Goal: Information Seeking & Learning: Learn about a topic

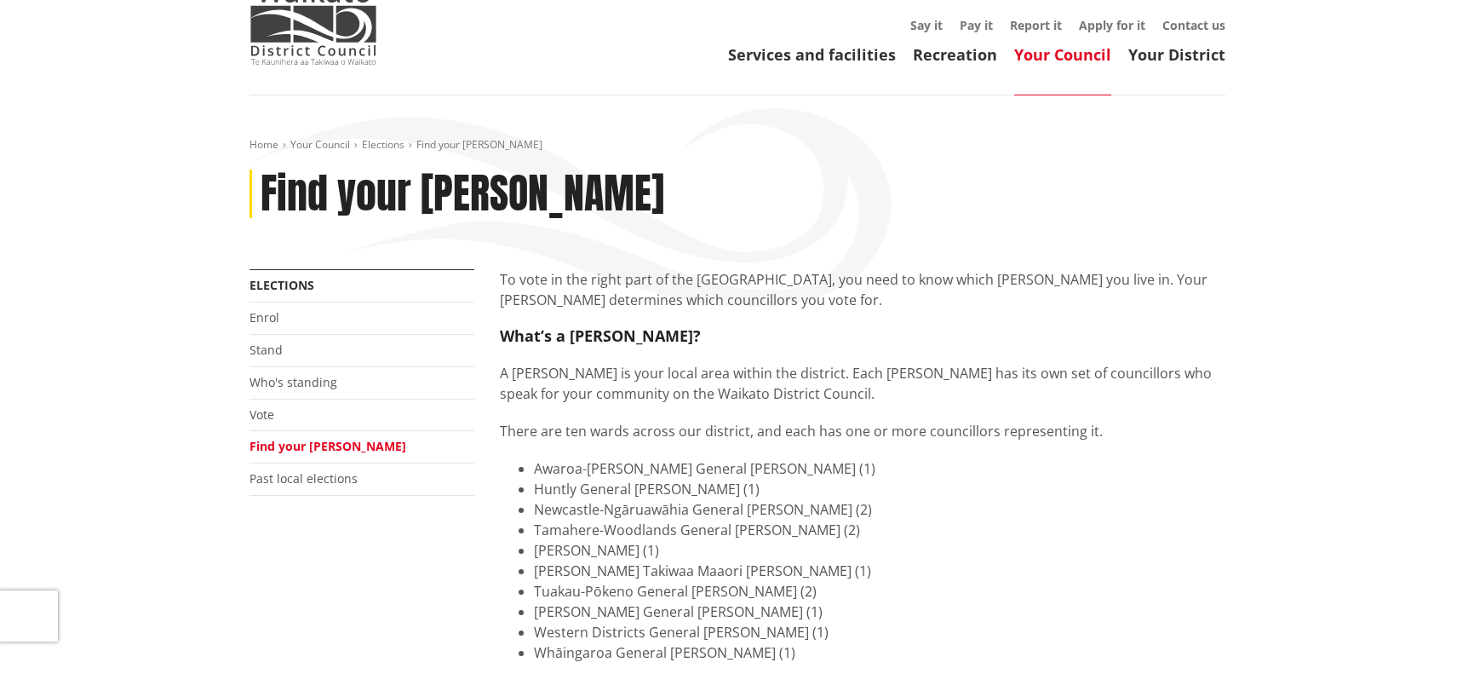
scroll to position [341, 0]
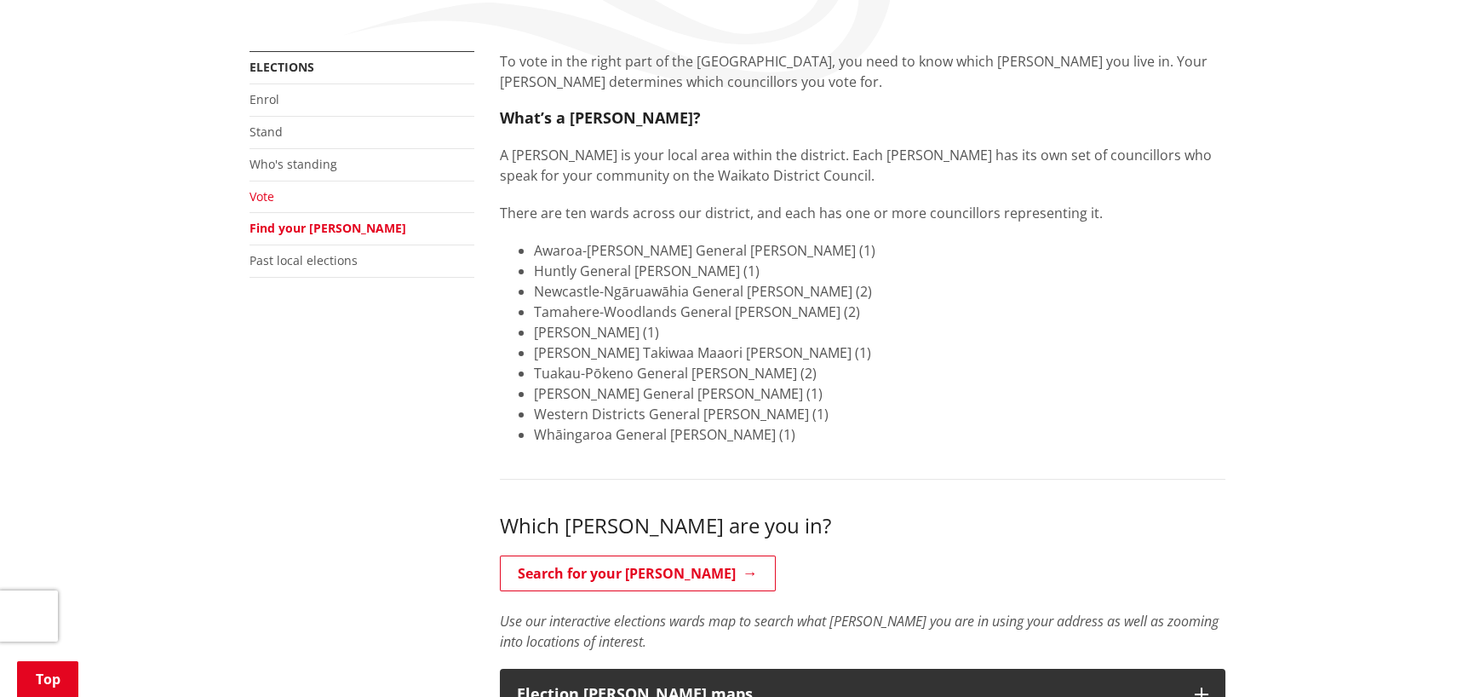
click at [259, 197] on link "Vote" at bounding box center [262, 196] width 25 height 16
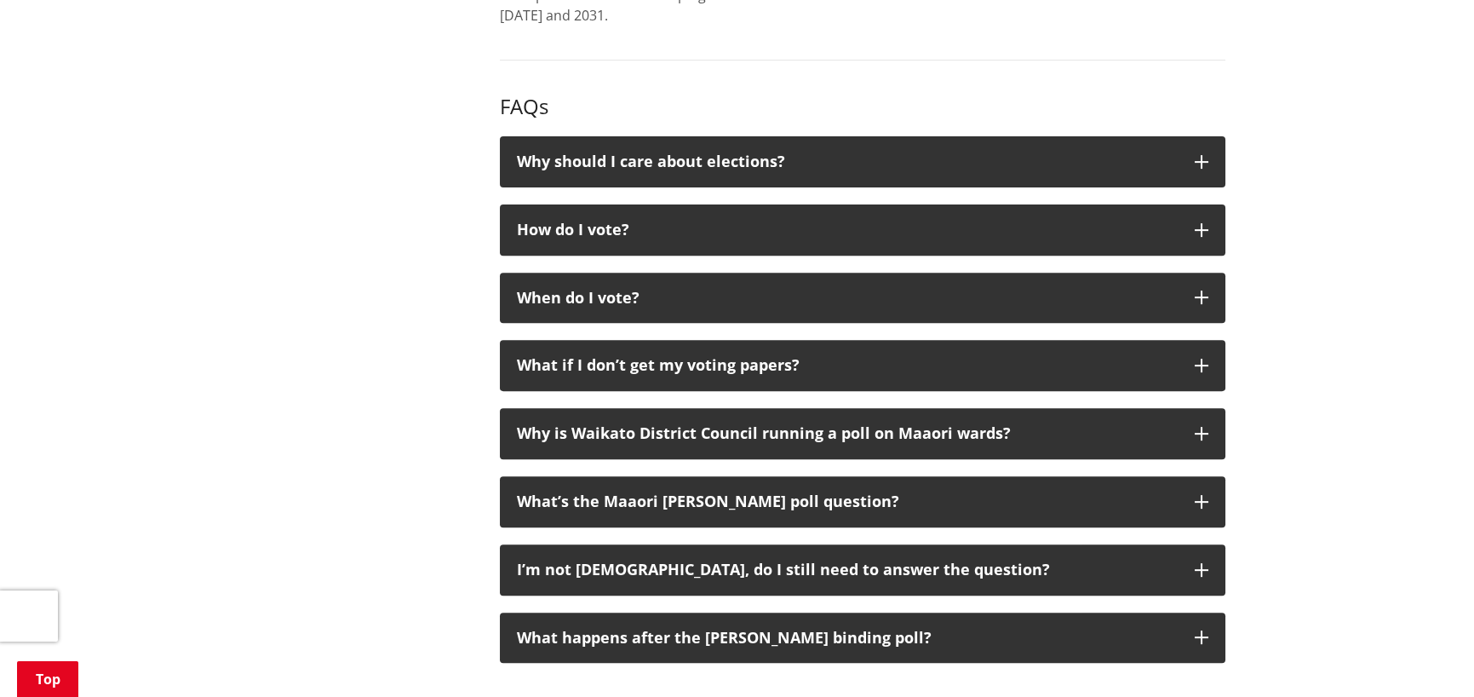
scroll to position [1789, 0]
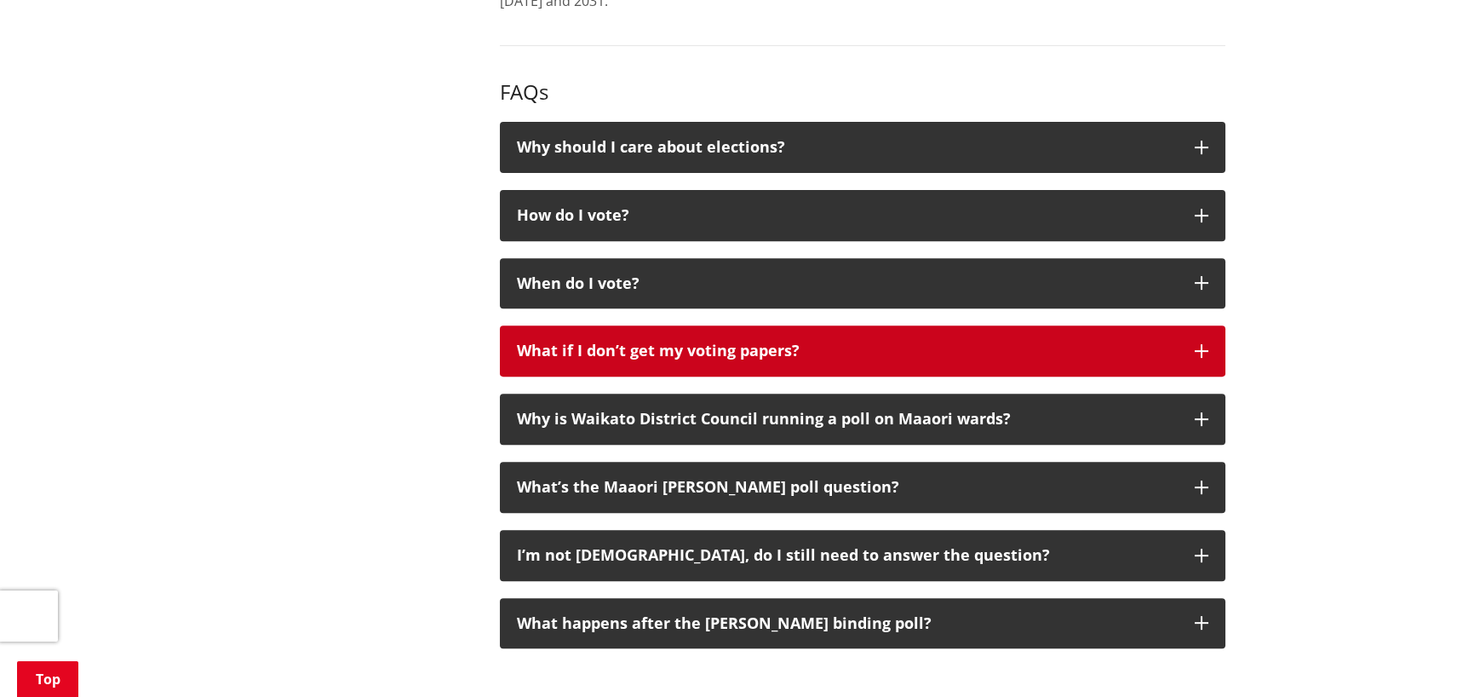
click at [1199, 354] on icon "button" at bounding box center [1202, 351] width 14 height 14
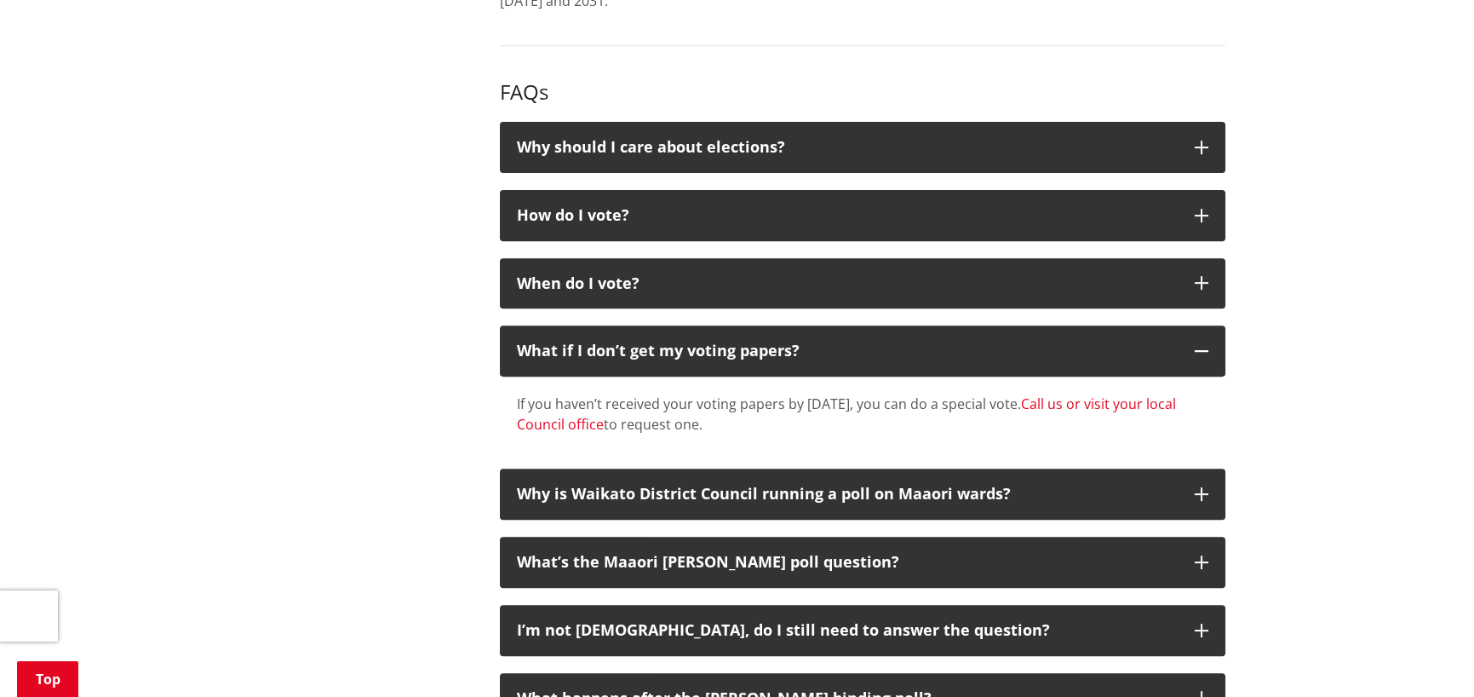
click at [1094, 399] on link "Call us or visit your local Council office" at bounding box center [846, 413] width 659 height 39
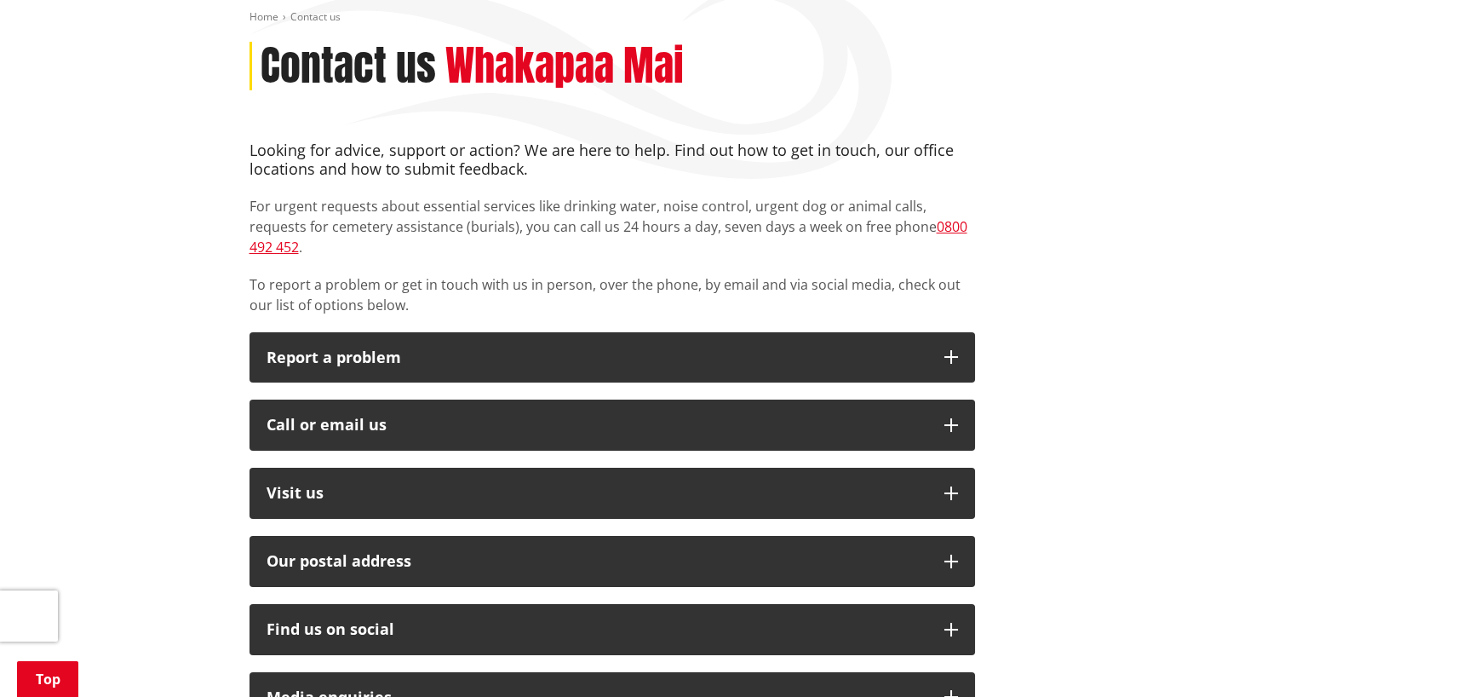
scroll to position [341, 0]
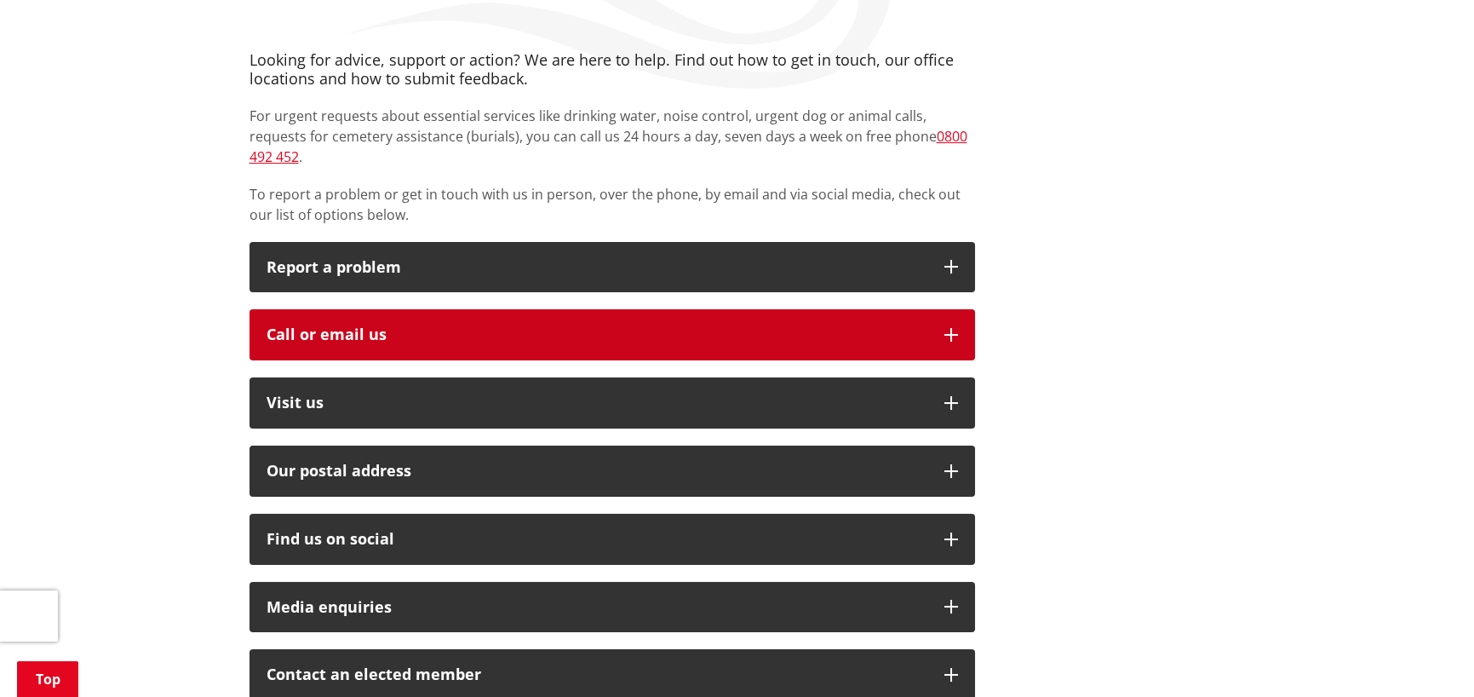
click at [958, 318] on button "Call or email us" at bounding box center [613, 334] width 726 height 51
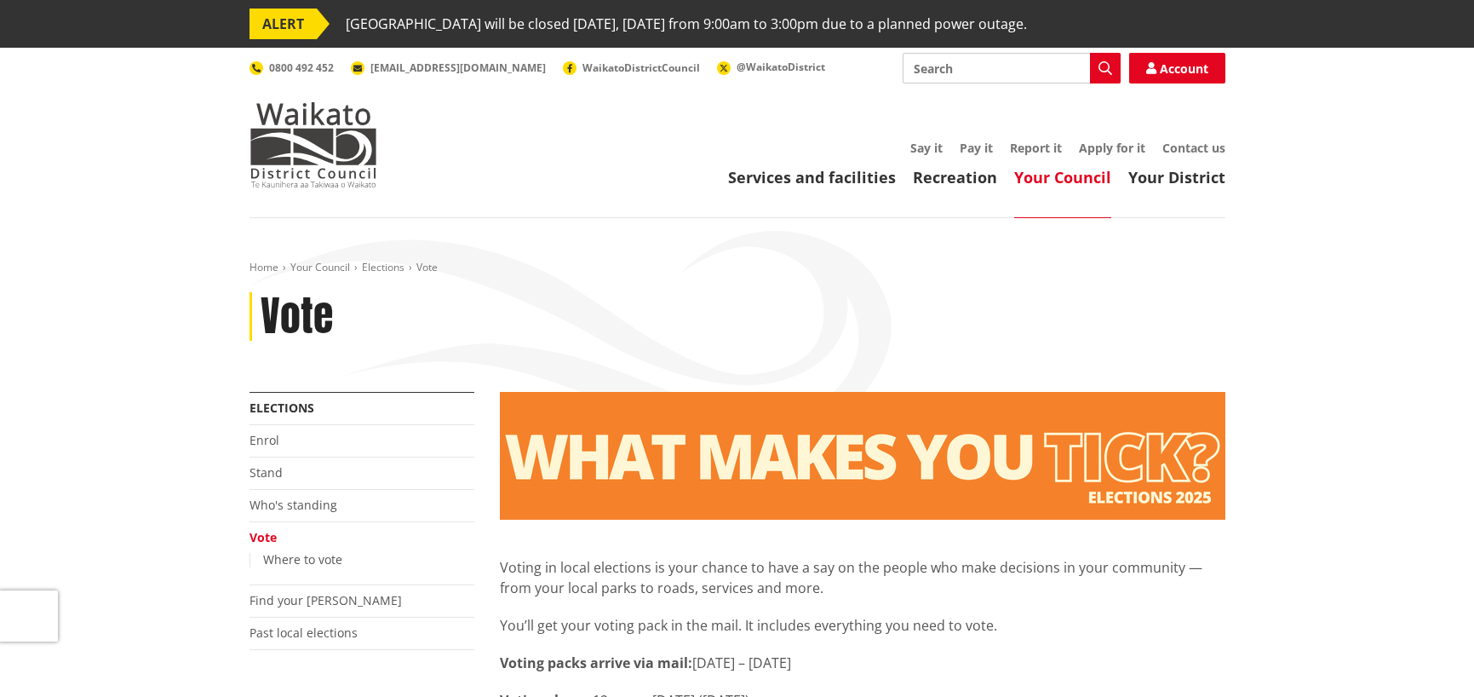
scroll to position [1788, 0]
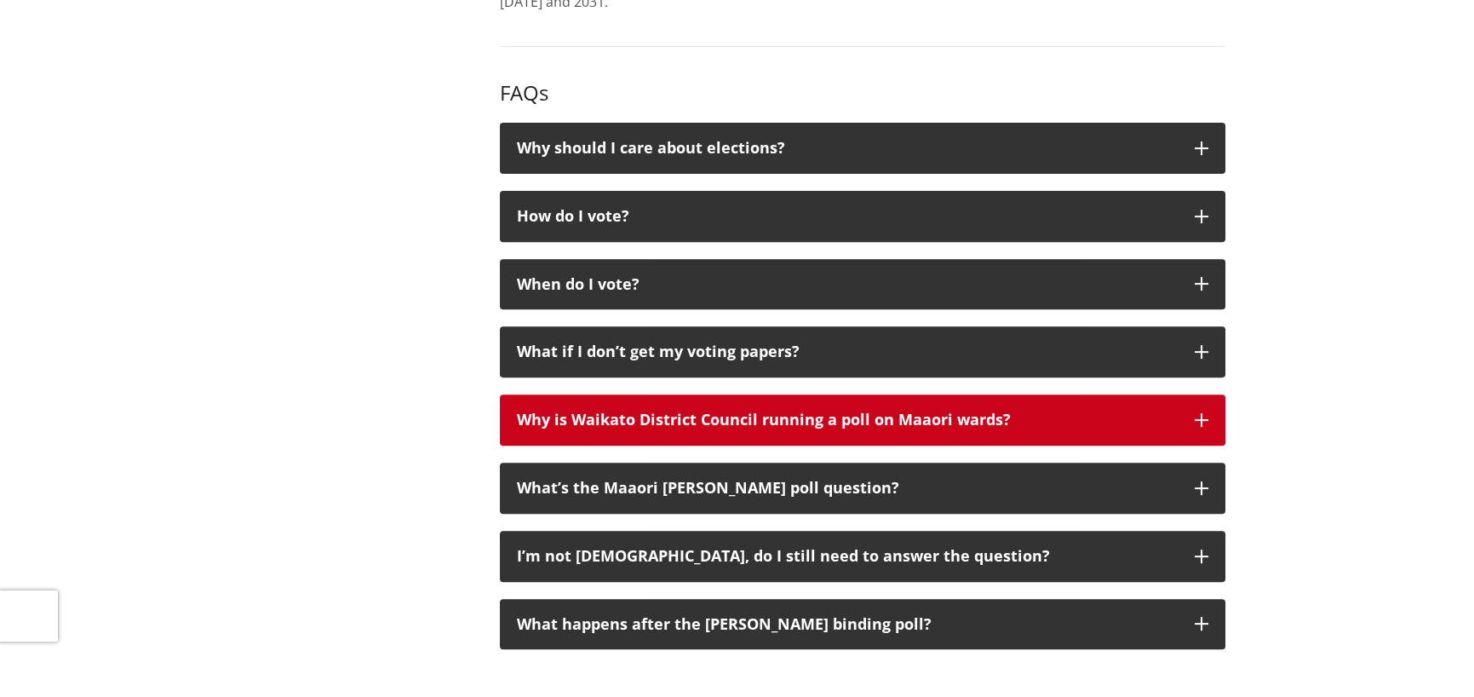
click at [1200, 422] on icon "button" at bounding box center [1202, 420] width 14 height 14
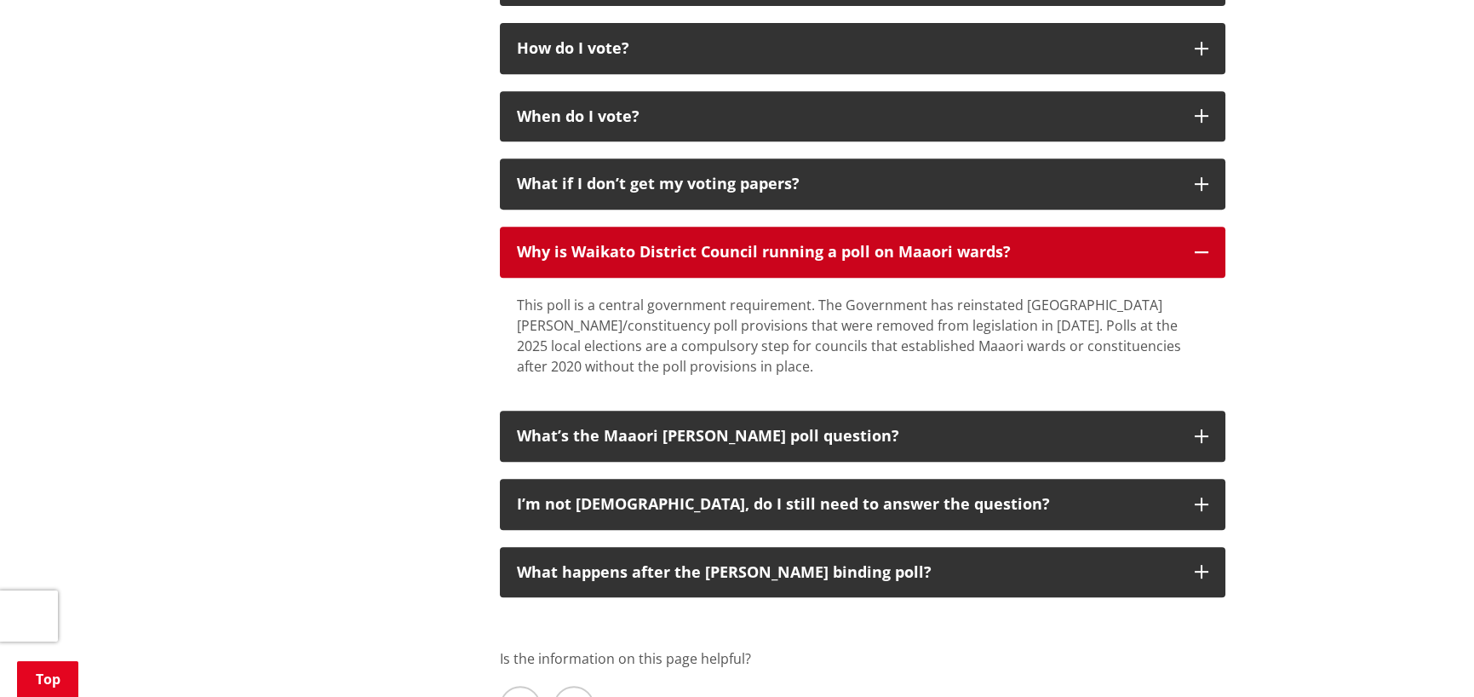
scroll to position [1958, 0]
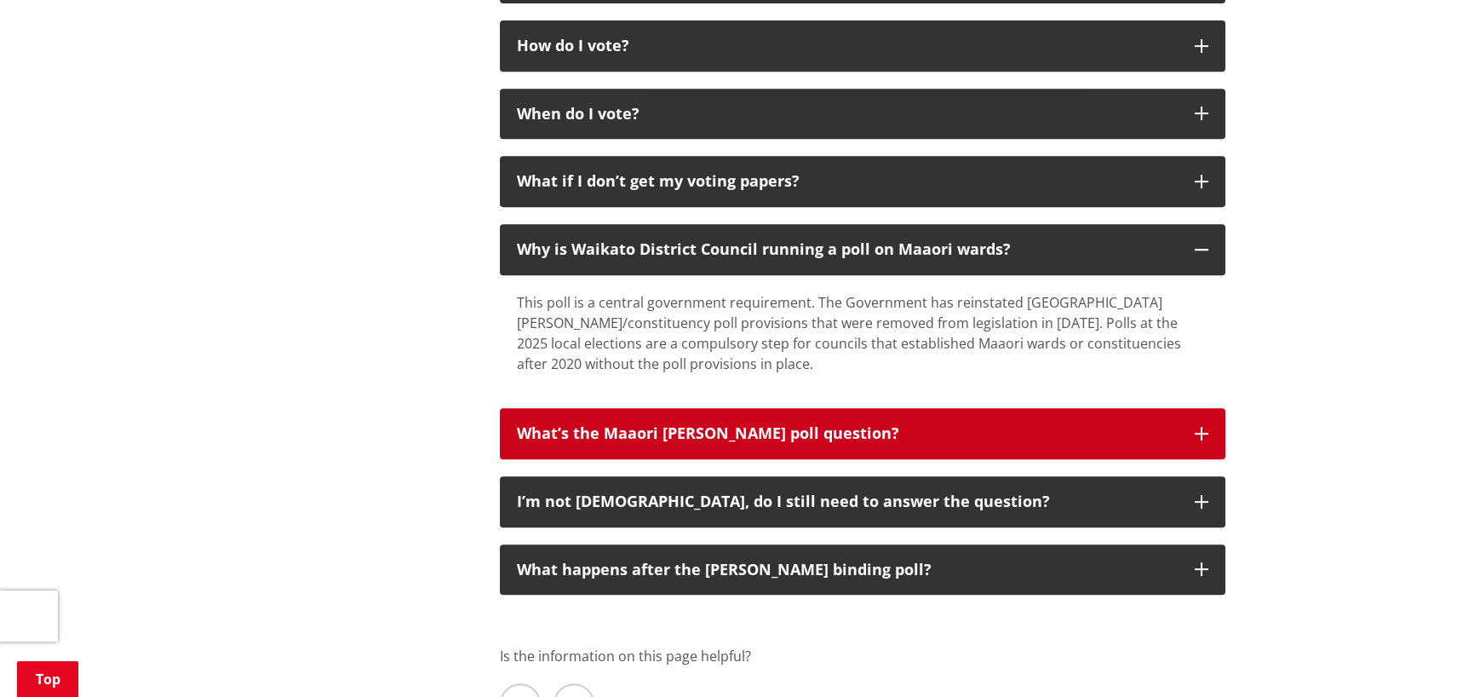
click at [1193, 442] on button "What’s the Maaori ward poll question?" at bounding box center [863, 433] width 726 height 51
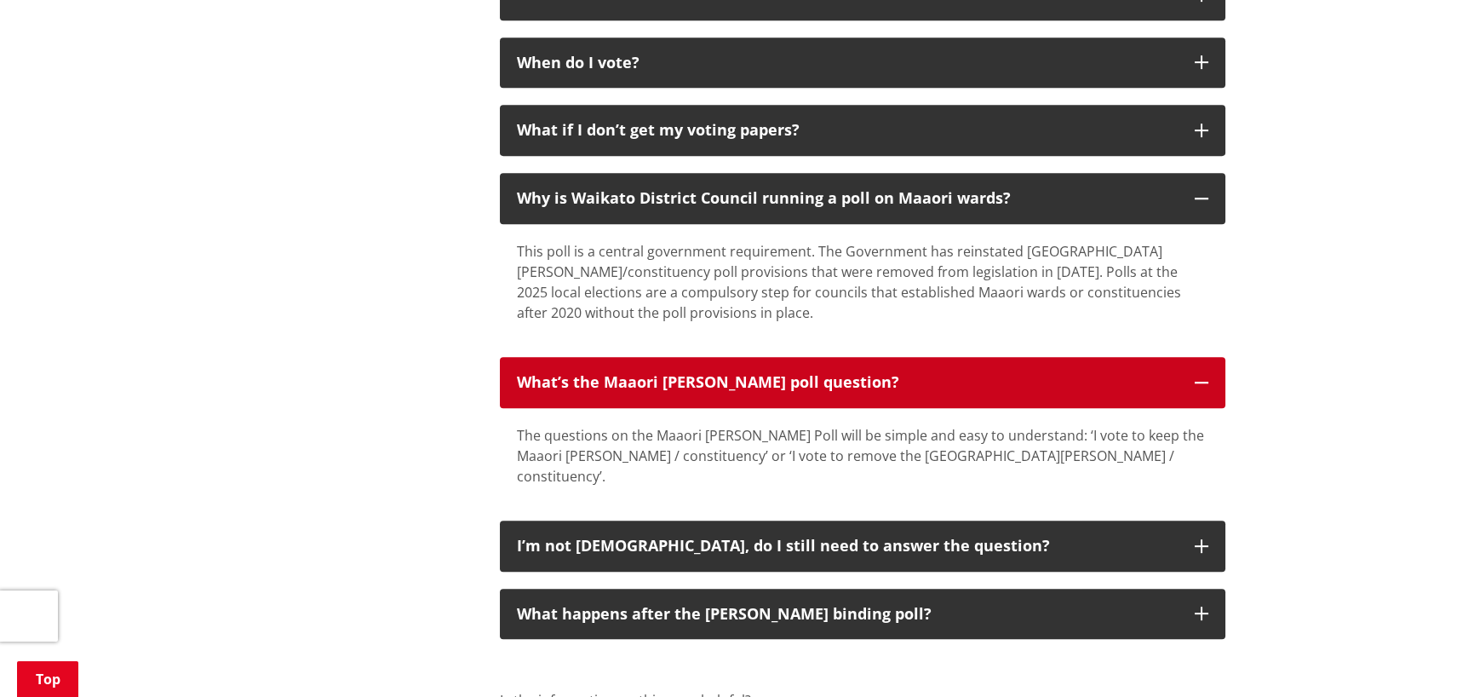
scroll to position [2043, 0]
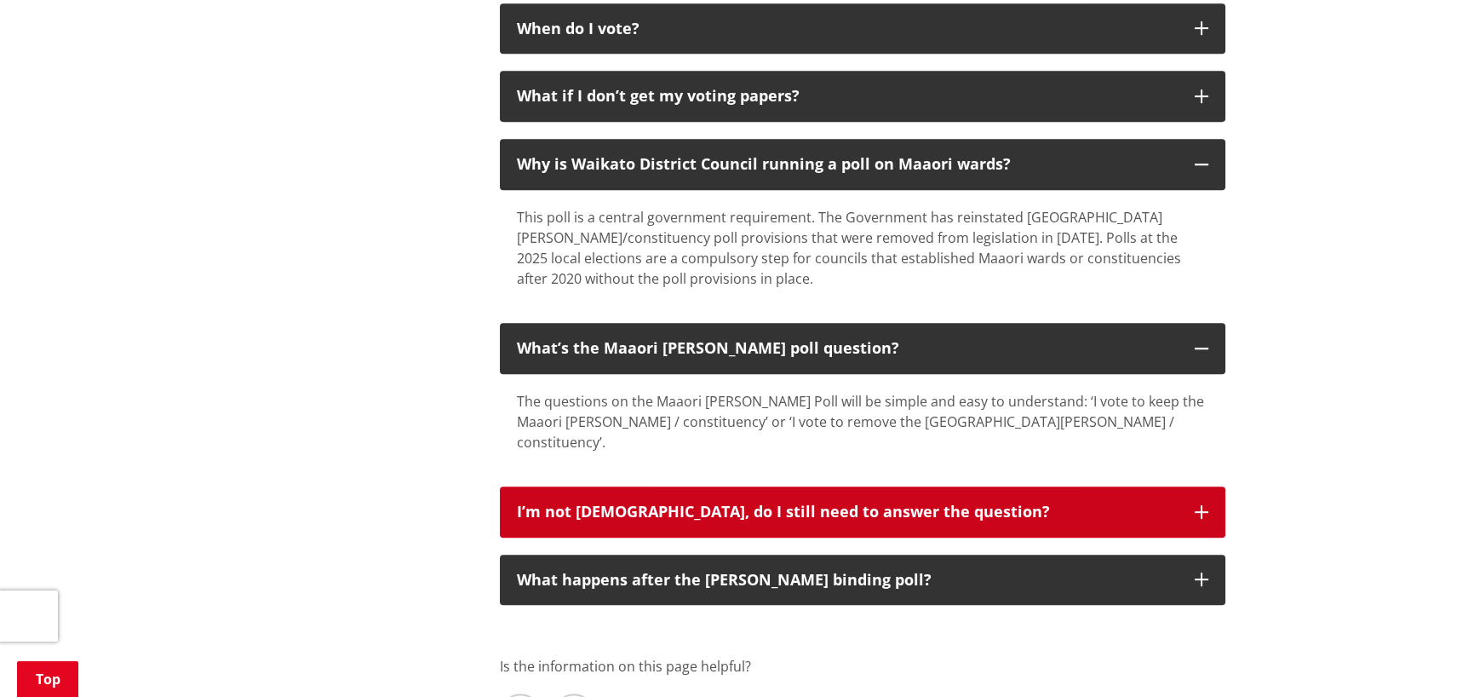
click at [1202, 497] on button "I’m not Māori, do I still need to answer the question?" at bounding box center [863, 511] width 726 height 51
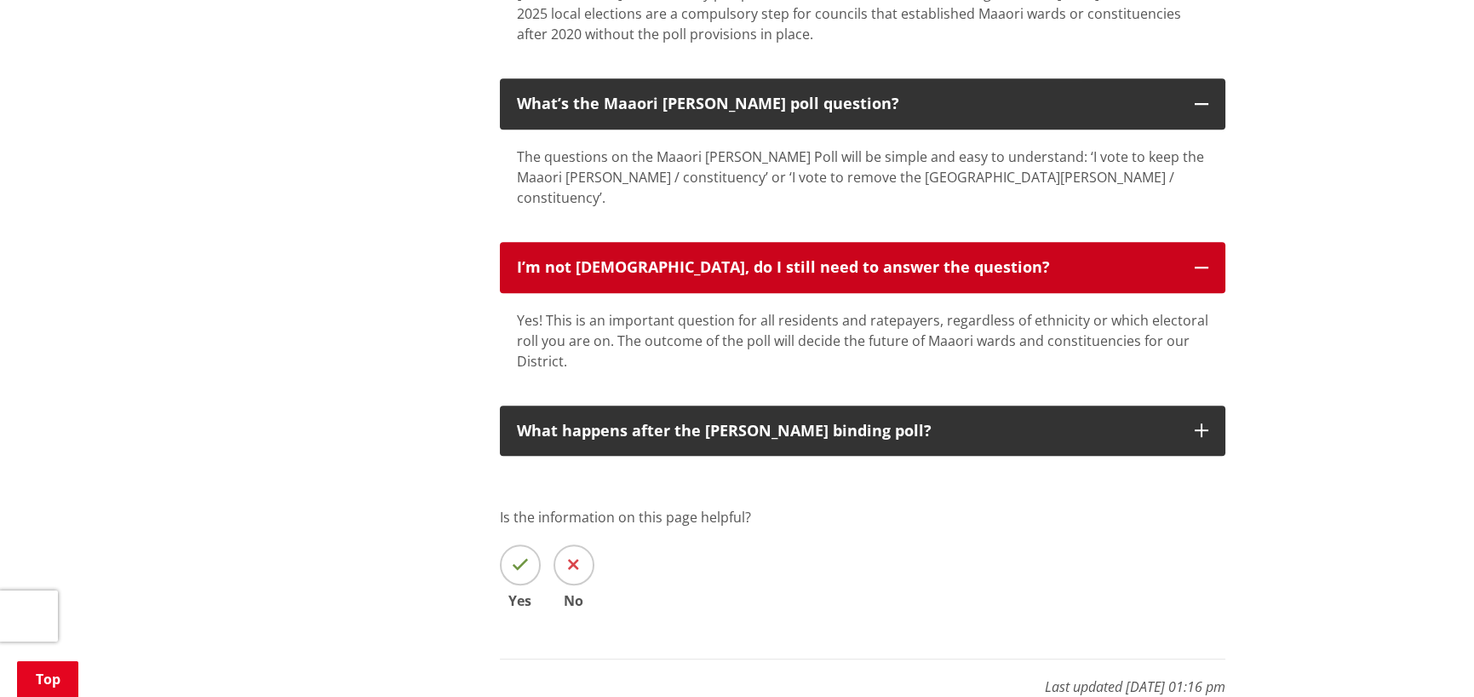
scroll to position [2299, 0]
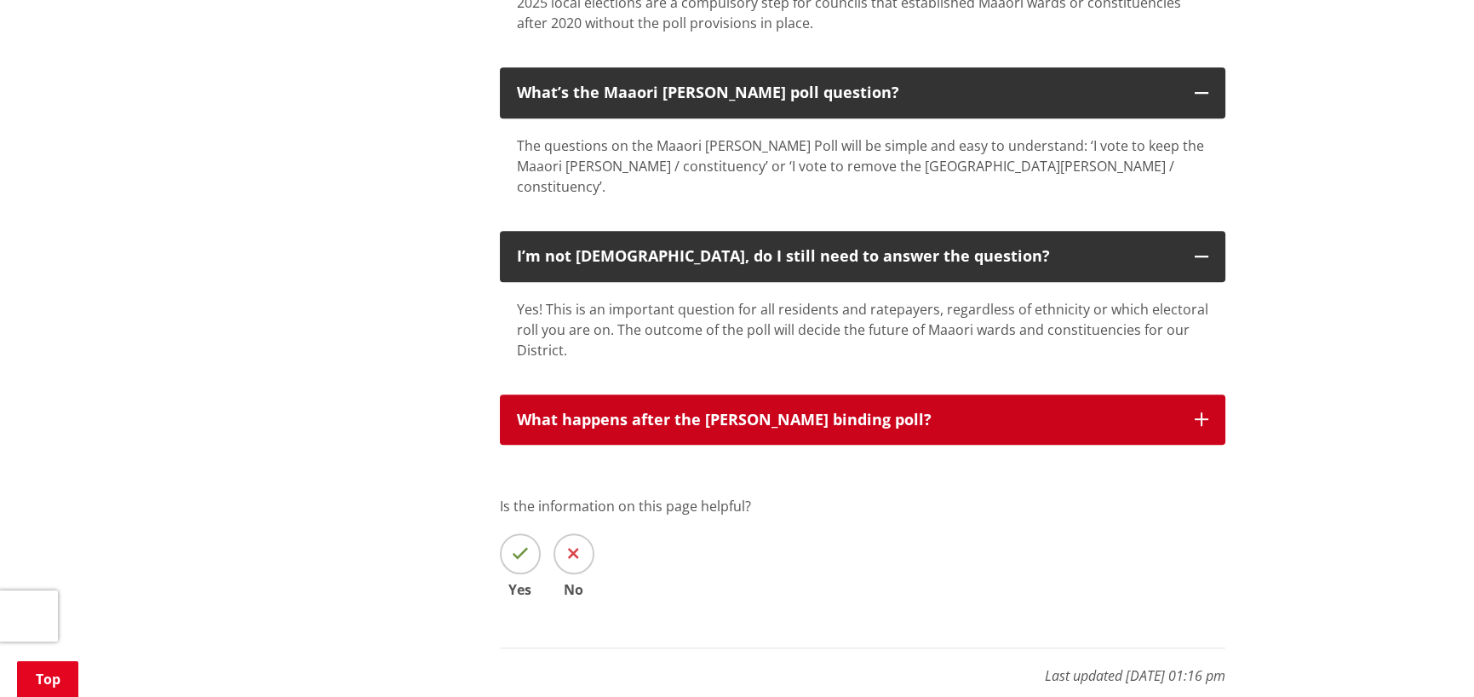
click at [1207, 412] on icon "button" at bounding box center [1202, 419] width 14 height 14
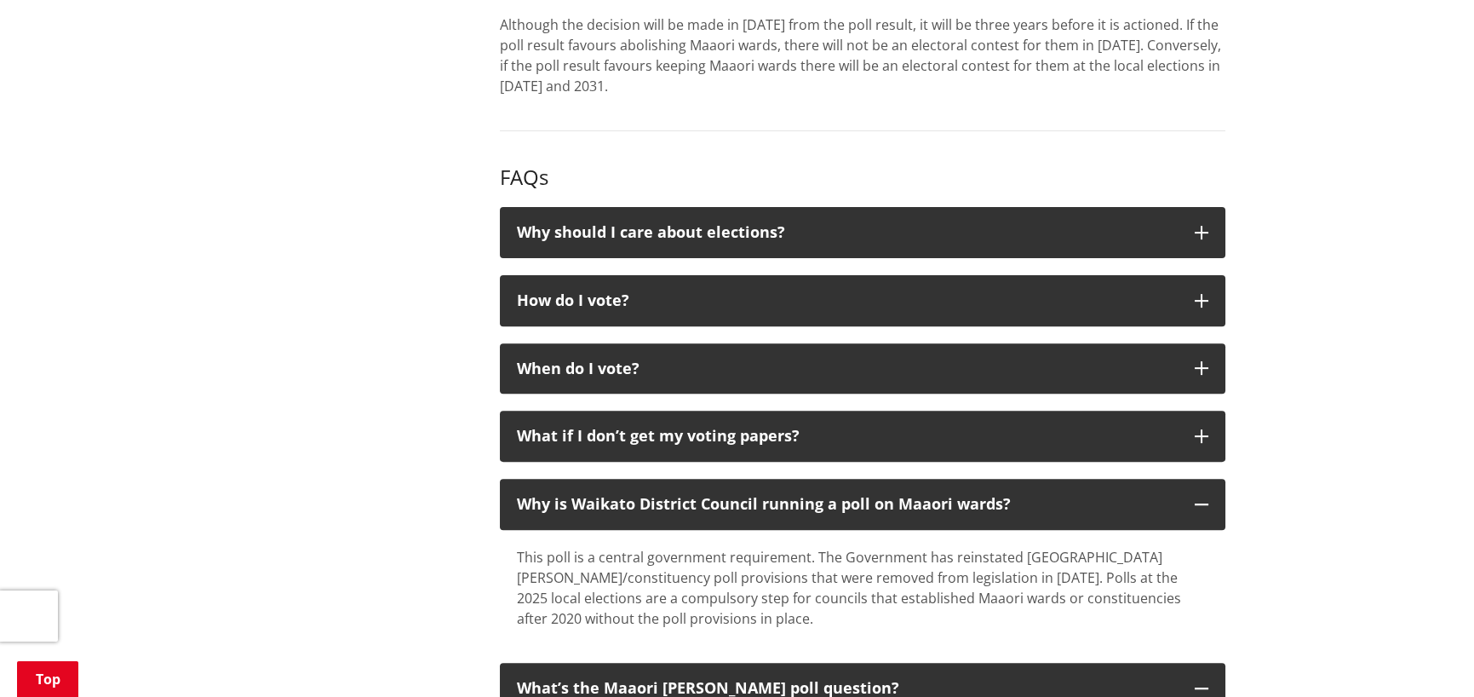
scroll to position [1703, 0]
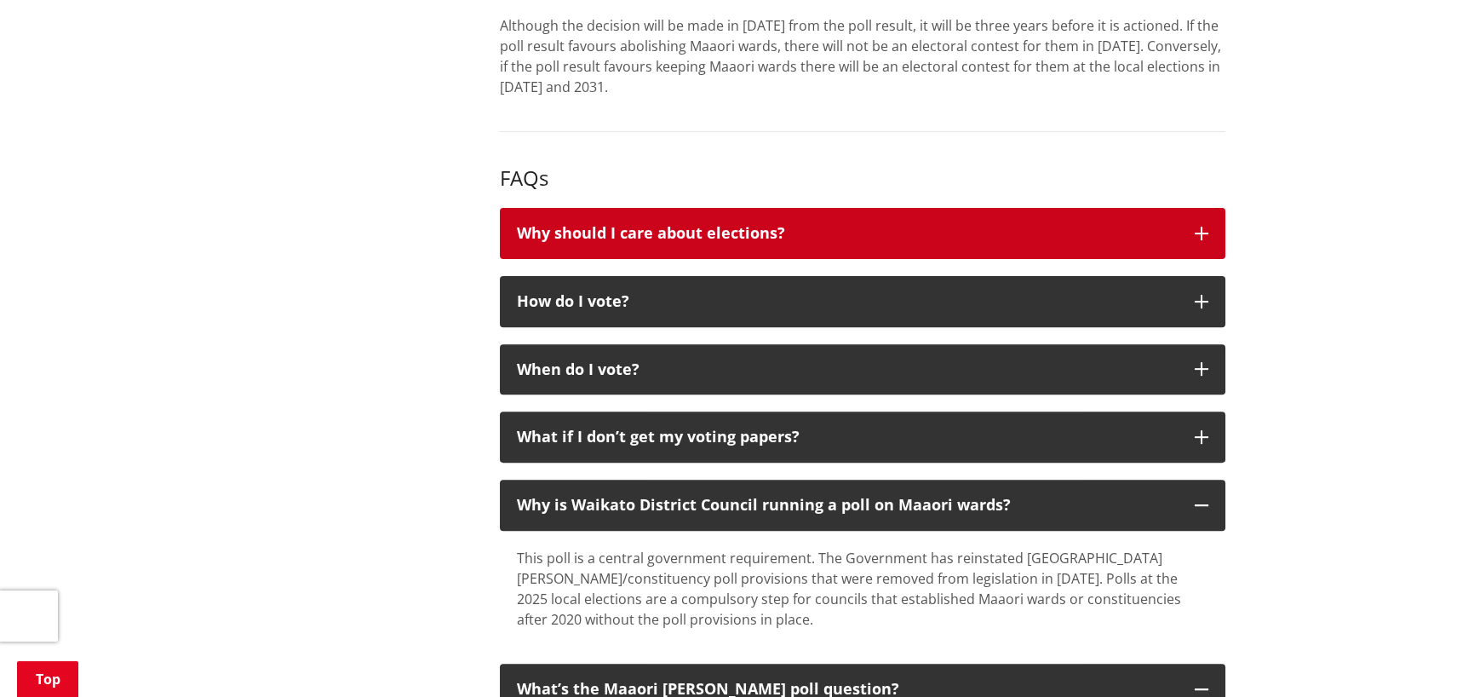
click at [1200, 230] on icon "button" at bounding box center [1202, 234] width 14 height 14
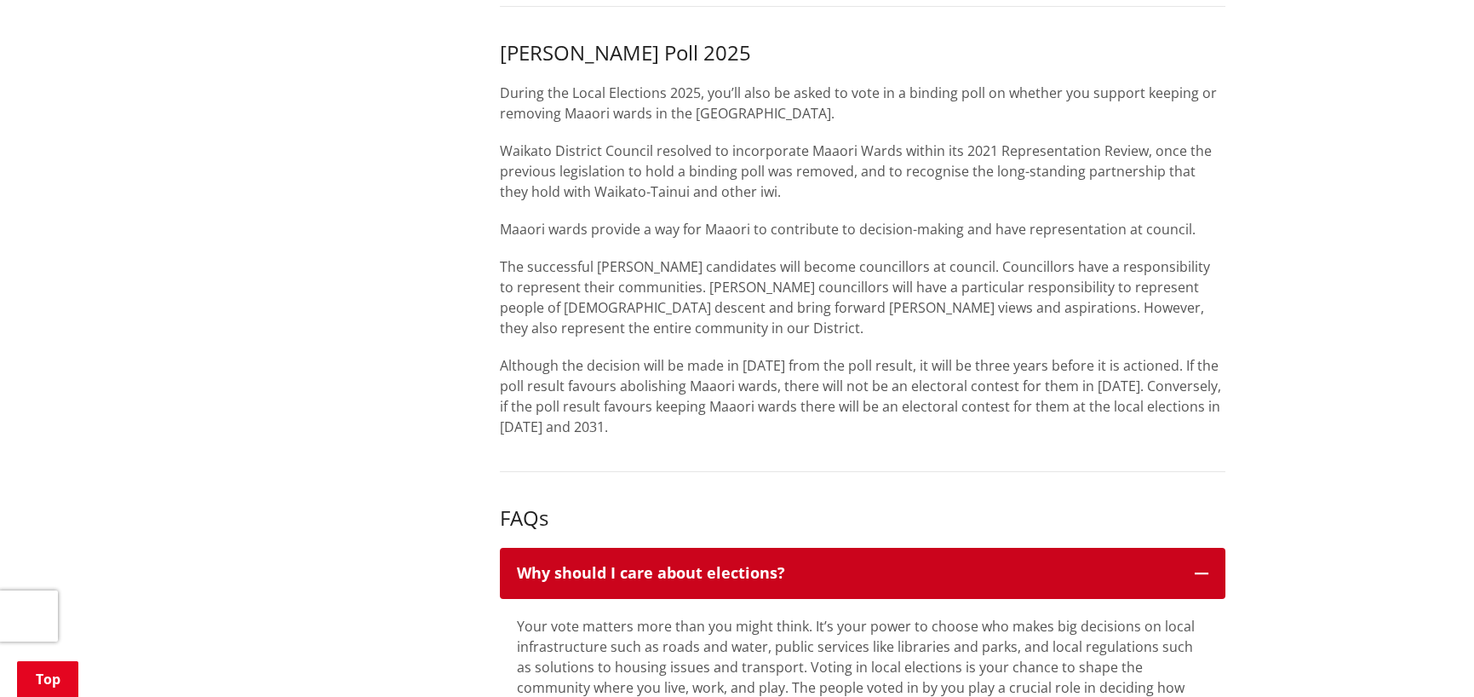
scroll to position [1362, 0]
